Goal: Information Seeking & Learning: Learn about a topic

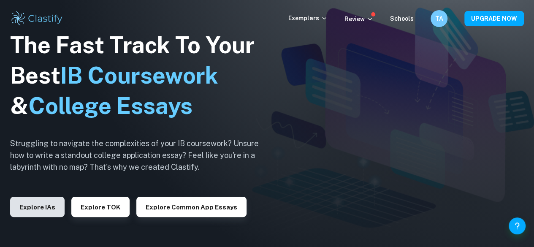
click at [43, 203] on button "Explore IAs" at bounding box center [37, 207] width 54 height 20
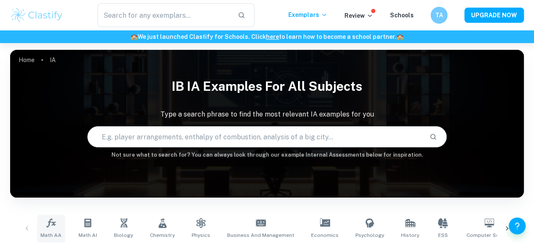
scroll to position [84, 0]
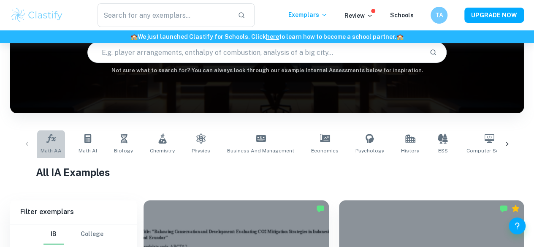
click at [52, 143] on icon at bounding box center [51, 138] width 10 height 10
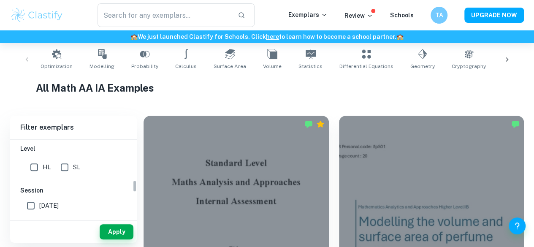
scroll to position [253, 0]
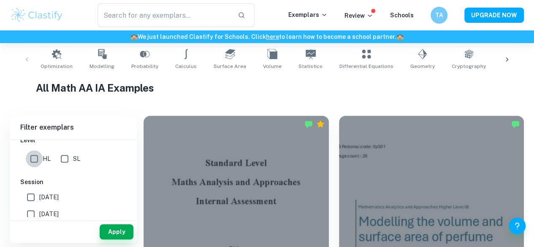
click at [39, 160] on input "HL" at bounding box center [34, 158] width 17 height 17
checkbox input "true"
click at [117, 229] on button "Apply" at bounding box center [117, 231] width 34 height 15
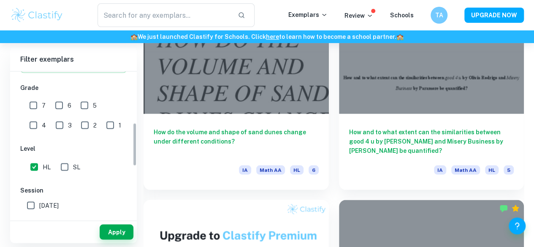
scroll to position [169, 0]
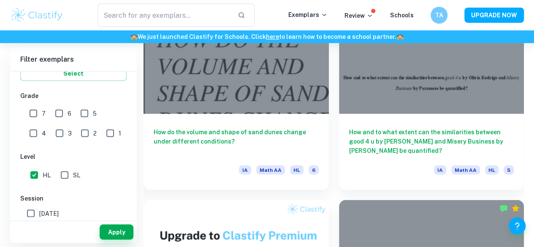
click at [55, 114] on input "6" at bounding box center [59, 113] width 17 height 17
checkbox input "true"
click at [115, 228] on button "Apply" at bounding box center [117, 231] width 34 height 15
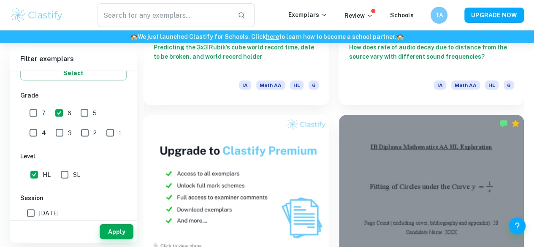
scroll to position [928, 0]
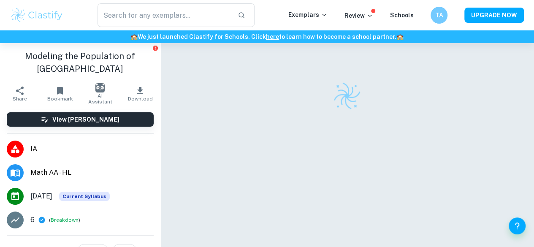
click at [286, 236] on div at bounding box center [347, 159] width 324 height 232
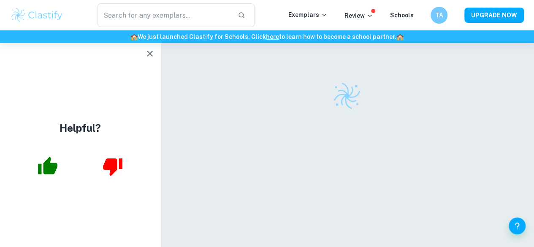
click at [149, 54] on icon "button" at bounding box center [150, 54] width 6 height 6
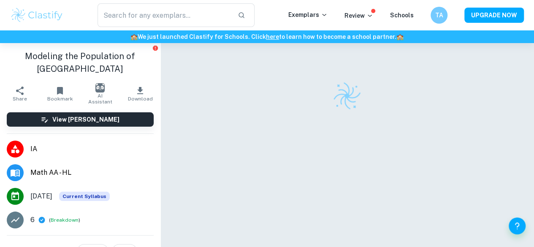
click at [334, 178] on div at bounding box center [347, 159] width 324 height 232
click at [314, 129] on div at bounding box center [347, 159] width 324 height 232
